Goal: Navigation & Orientation: Understand site structure

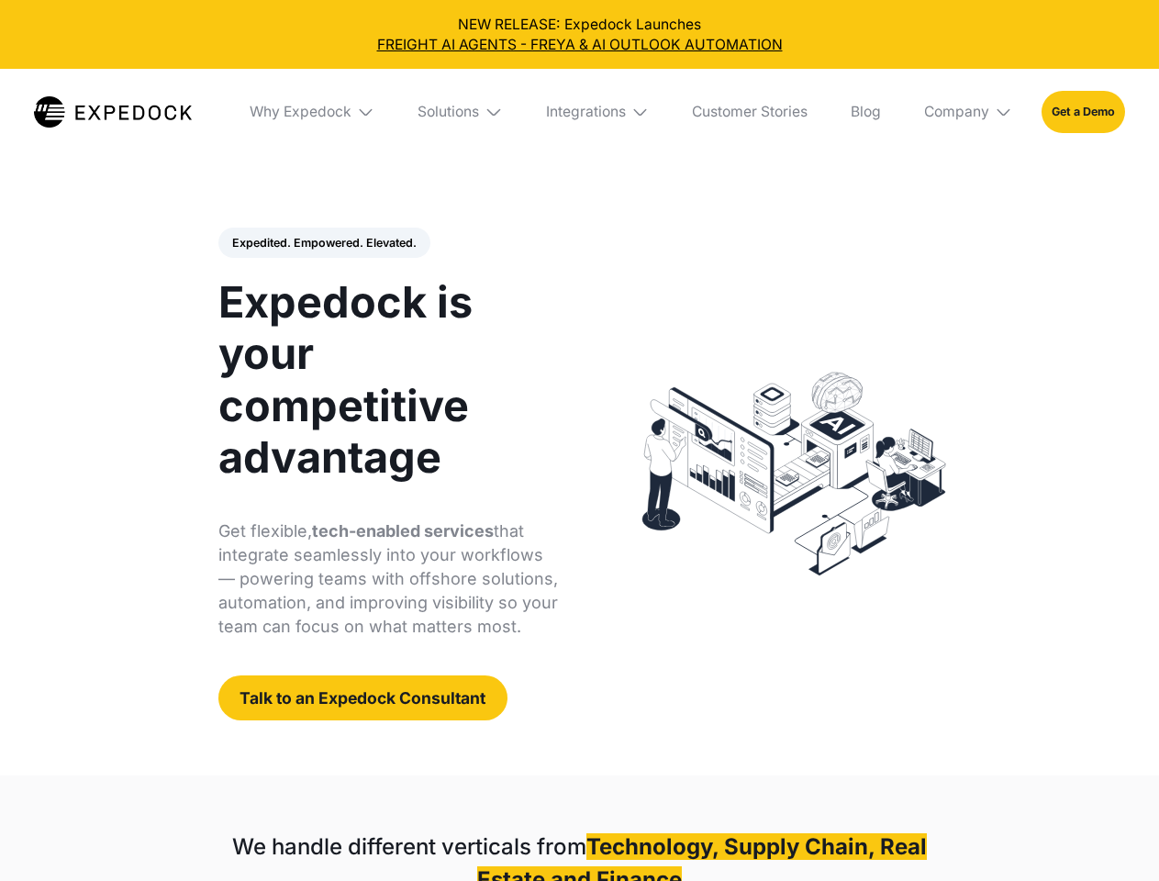
select select
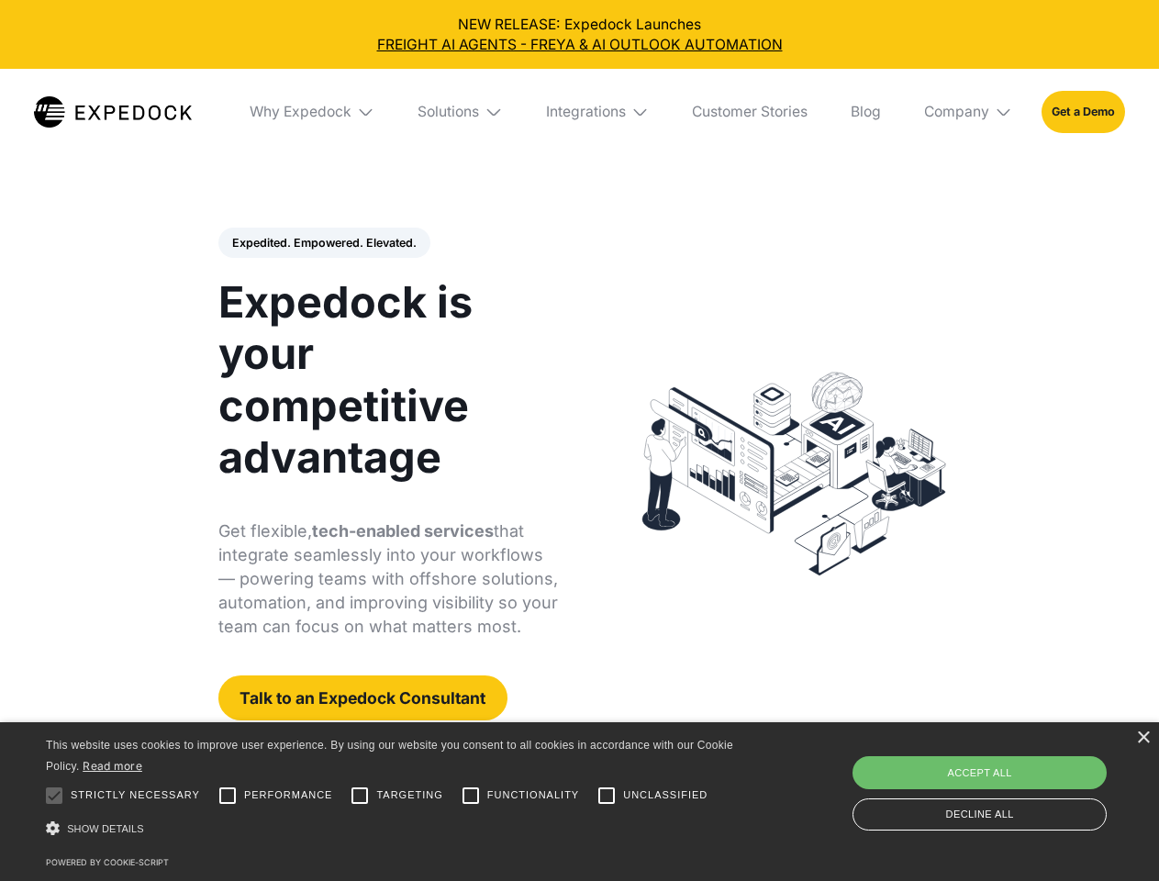
click at [579, 112] on div "Integrations" at bounding box center [586, 112] width 80 height 18
click at [313, 112] on div "Why Expedock" at bounding box center [285, 112] width 102 height 18
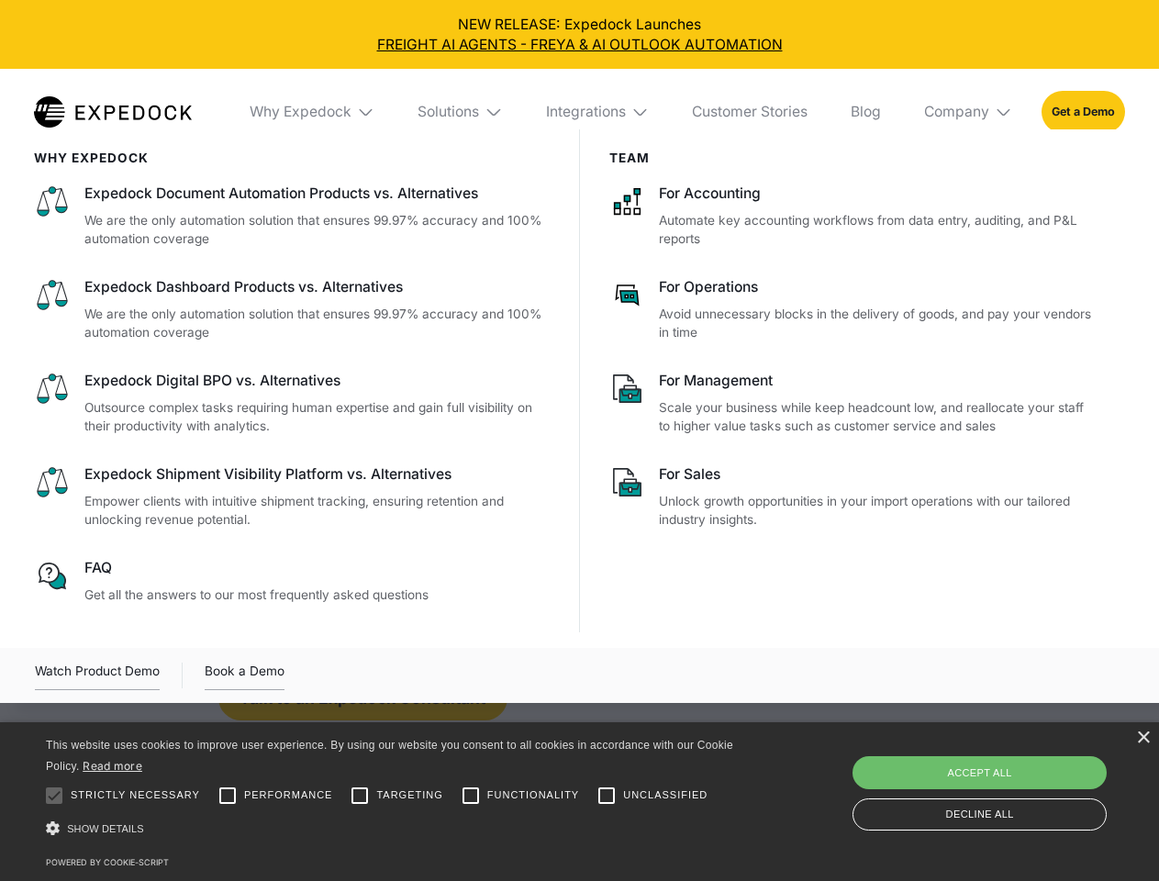
click at [462, 112] on div "Solutions" at bounding box center [447, 112] width 61 height 18
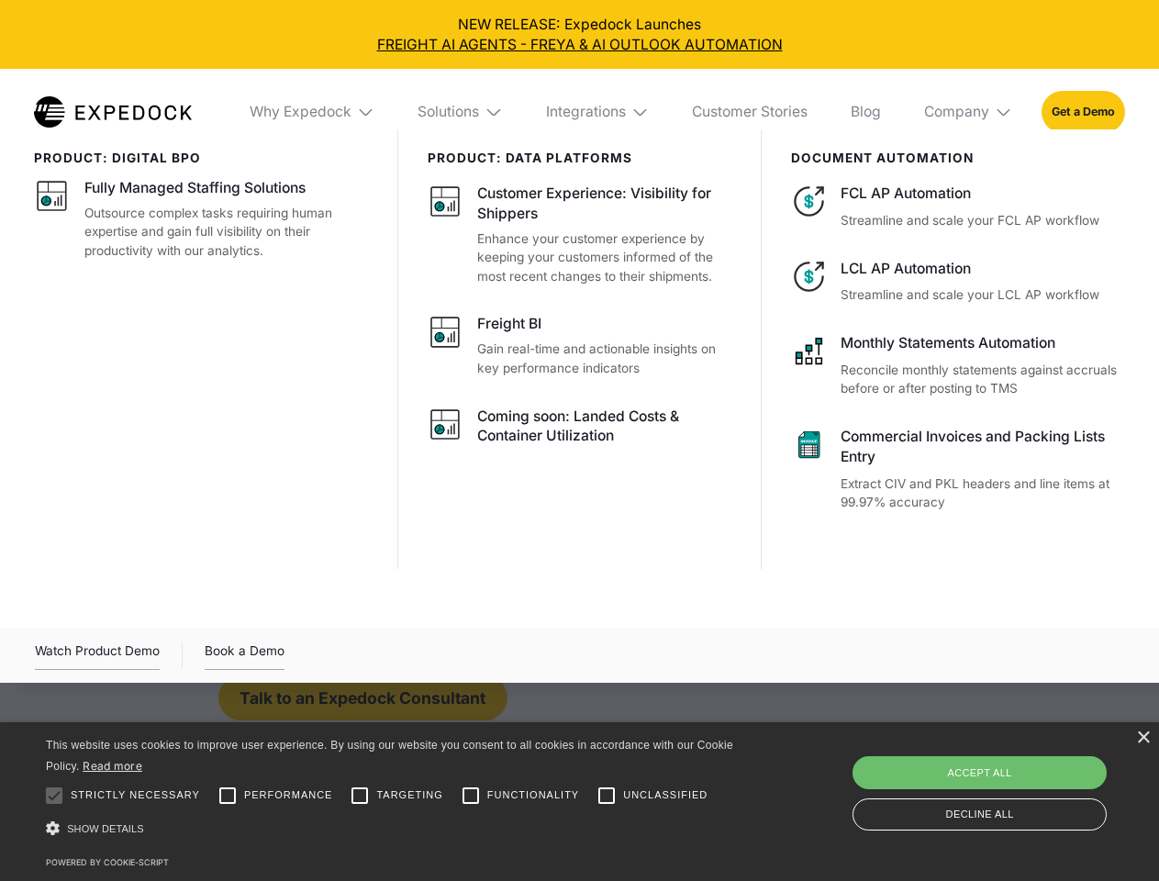
click at [598, 112] on div "Integrations" at bounding box center [586, 112] width 80 height 18
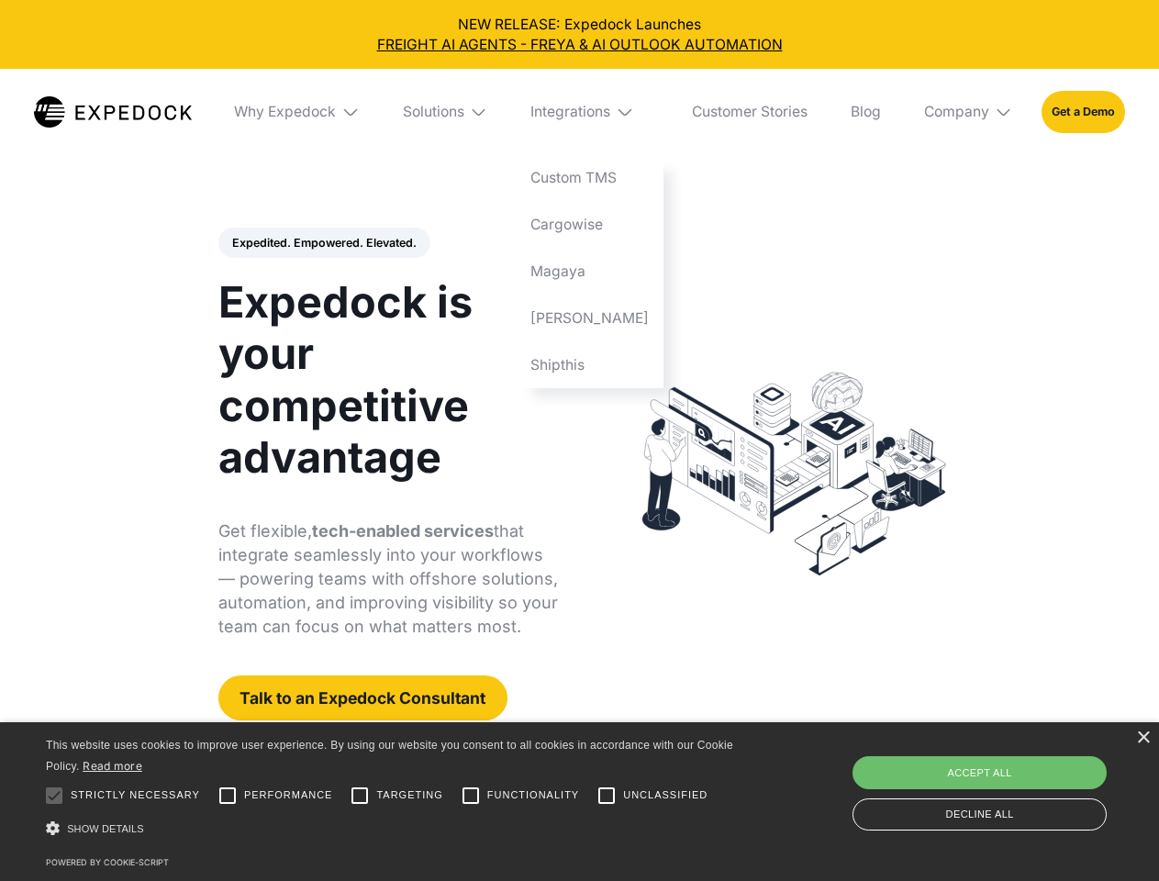
click at [969, 112] on div "Company" at bounding box center [956, 112] width 65 height 18
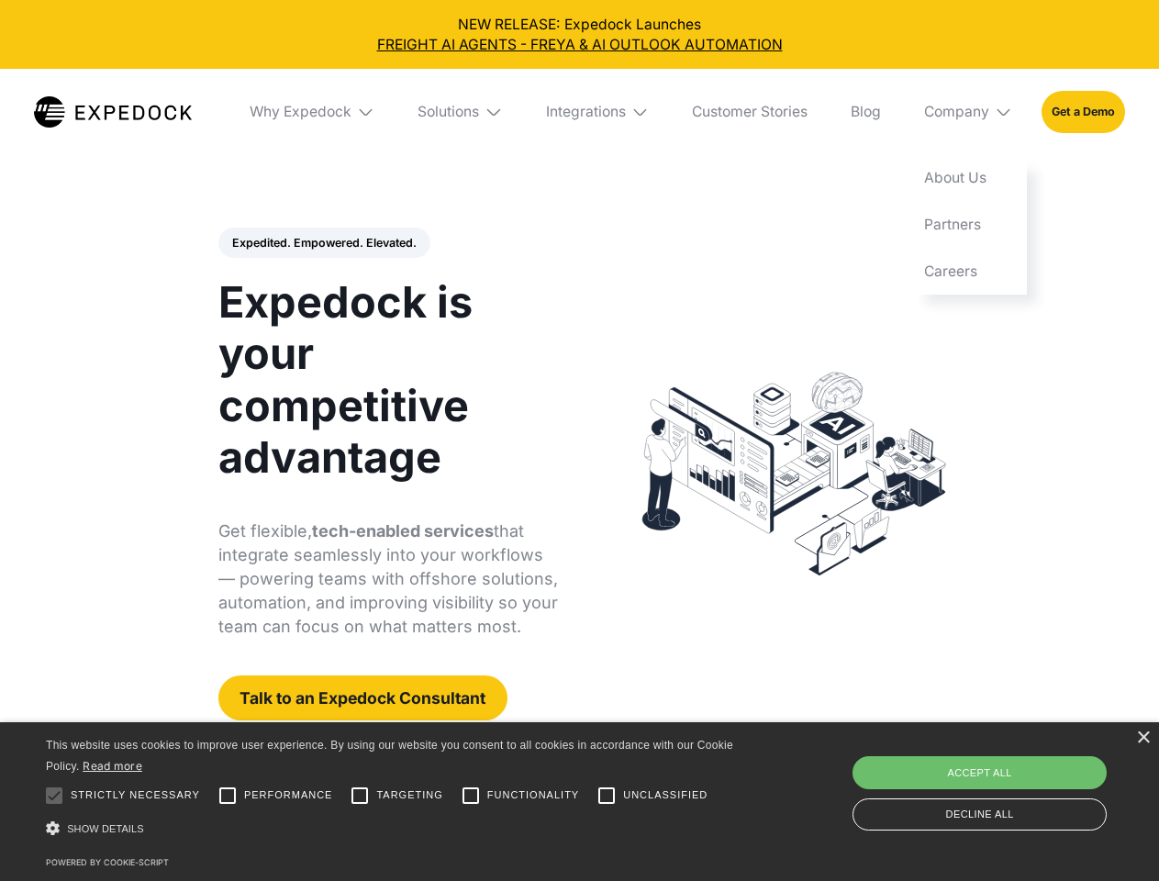
click at [323, 243] on div "Expedited. Empowered. Elevated. Automate Freight Document Extraction at 99.97% …" at bounding box center [388, 475] width 340 height 494
click at [54, 796] on div at bounding box center [54, 795] width 37 height 37
click at [228, 796] on input "Performance" at bounding box center [227, 795] width 37 height 37
checkbox input "true"
click at [360, 796] on input "Targeting" at bounding box center [359, 795] width 37 height 37
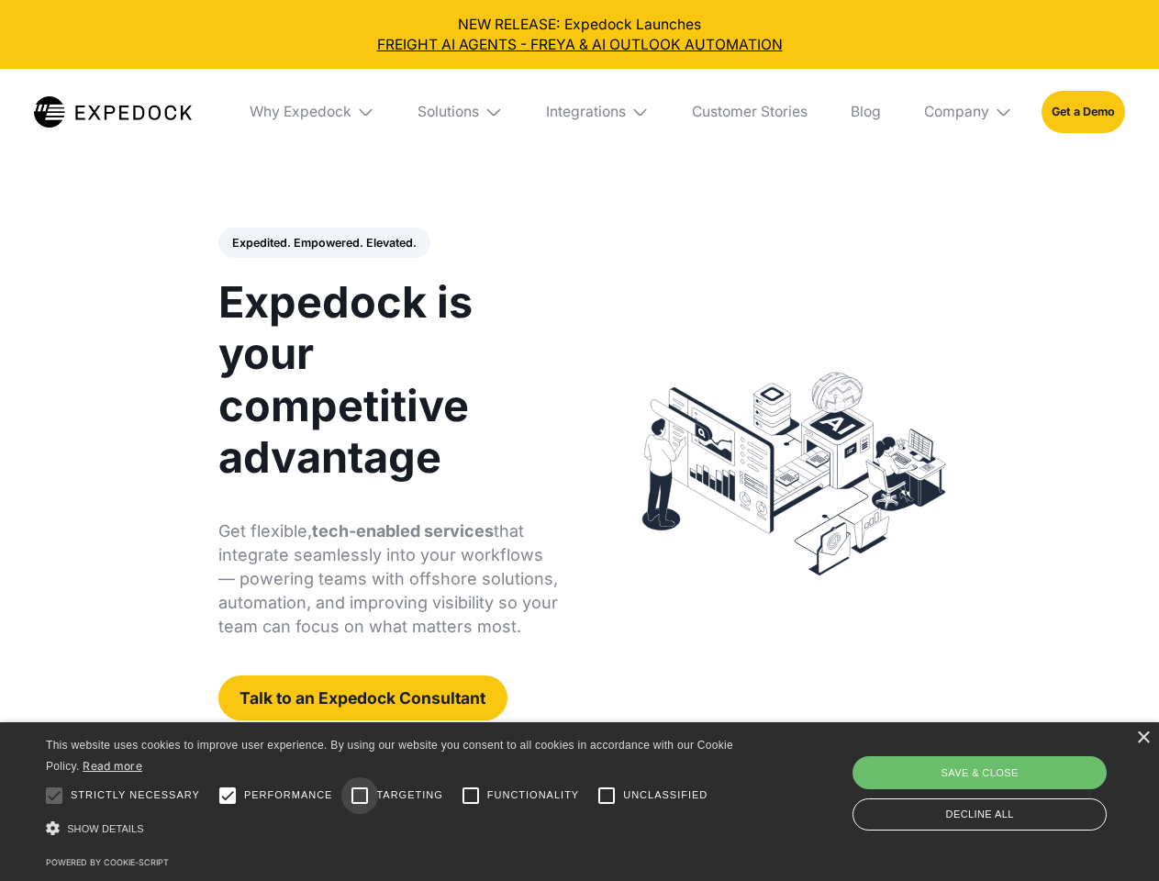
checkbox input "true"
click at [471, 796] on input "Functionality" at bounding box center [470, 795] width 37 height 37
checkbox input "true"
